Goal: Find specific page/section: Find specific page/section

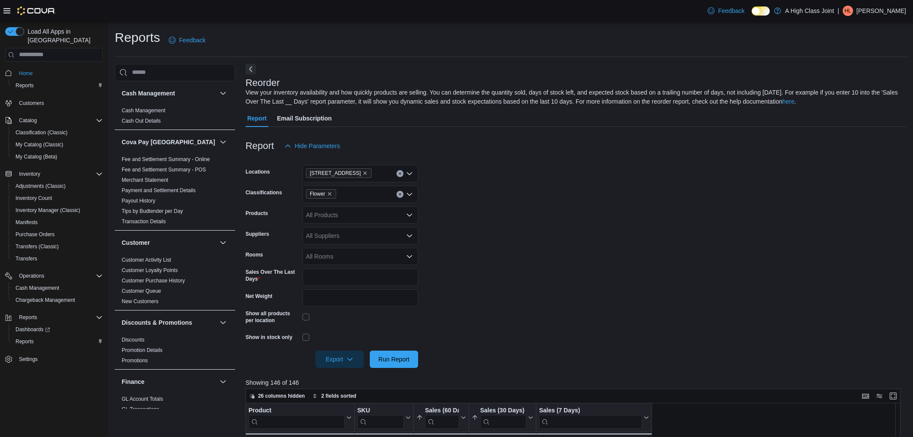
click at [490, 154] on form "Locations [GEOGRAPHIC_DATA] Classifications Flower Products All Products Suppli…" at bounding box center [575, 260] width 661 height 213
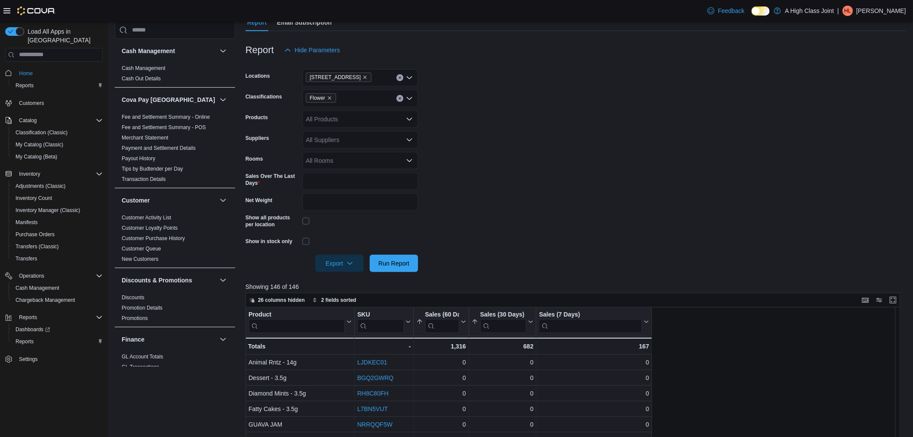
scroll to position [398, 0]
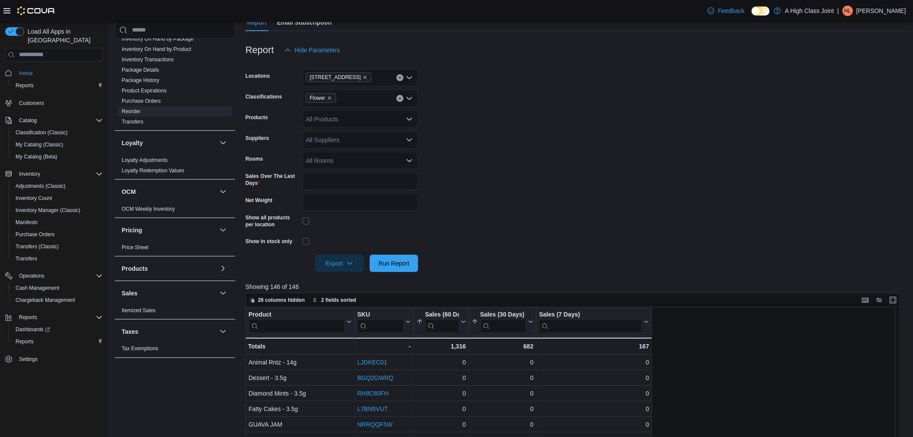
click at [487, 130] on form "Locations 910 O'Brien Road Classifications Flower Products All Products Supplie…" at bounding box center [575, 165] width 661 height 213
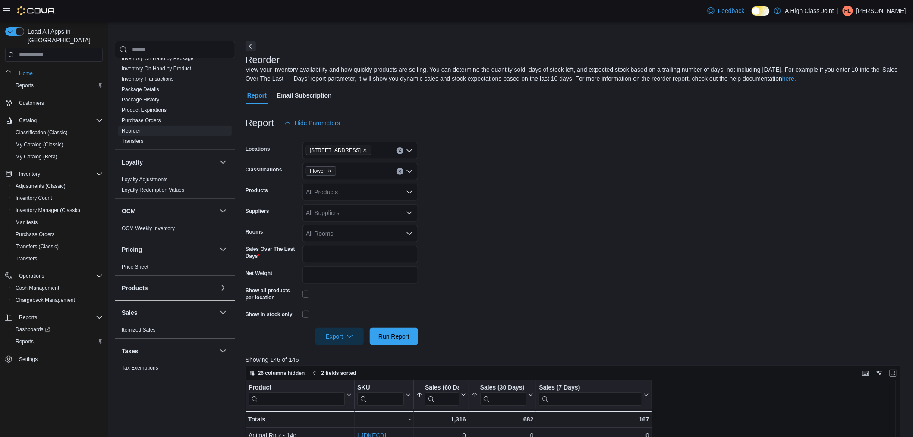
scroll to position [0, 0]
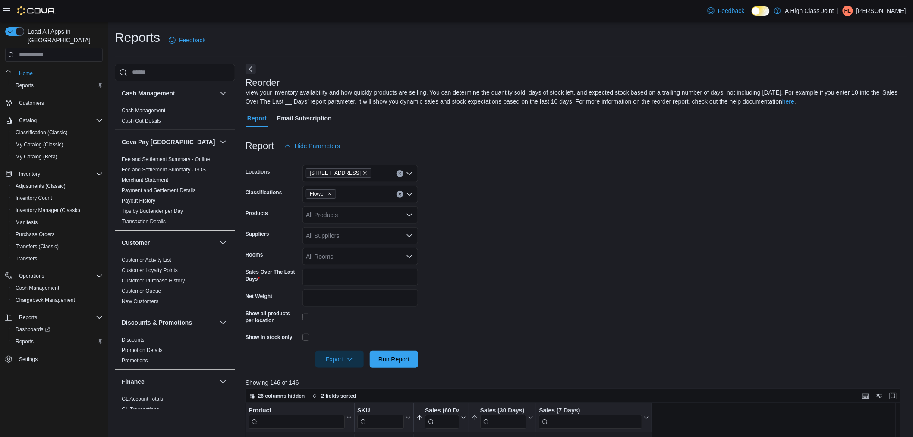
scroll to position [398, 0]
